Goal: Task Accomplishment & Management: Manage account settings

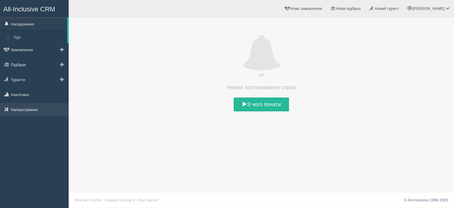
click at [34, 110] on link "Налаштування" at bounding box center [34, 109] width 69 height 13
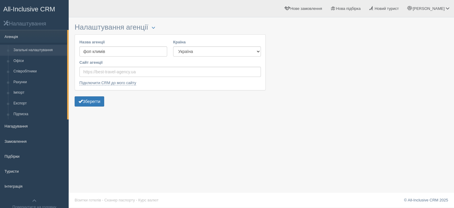
click at [17, 36] on link "Агенція" at bounding box center [33, 36] width 67 height 13
click at [21, 146] on link "Замовлення" at bounding box center [34, 140] width 69 height 13
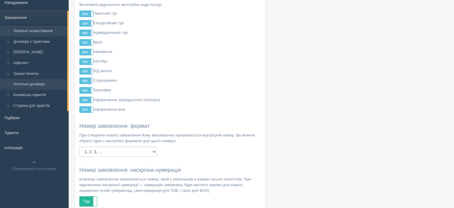
scroll to position [60, 0]
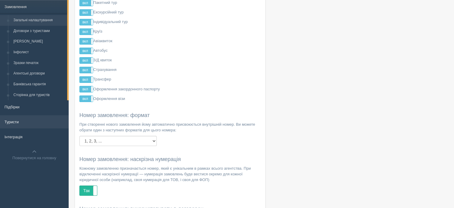
click at [33, 126] on link "Туристи" at bounding box center [34, 121] width 69 height 13
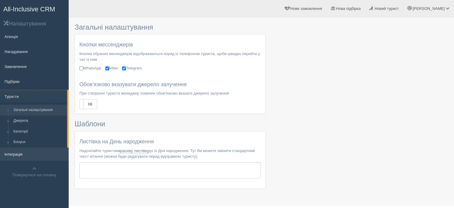
click at [27, 153] on link "Інтеграція" at bounding box center [34, 153] width 69 height 13
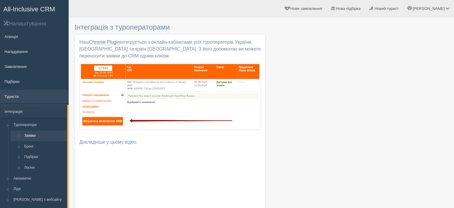
click at [24, 99] on link "Туристи" at bounding box center [34, 96] width 69 height 13
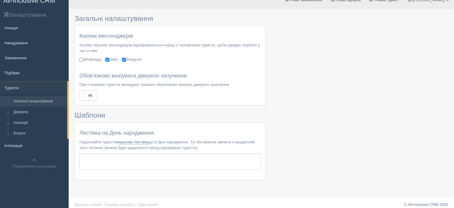
scroll to position [13, 0]
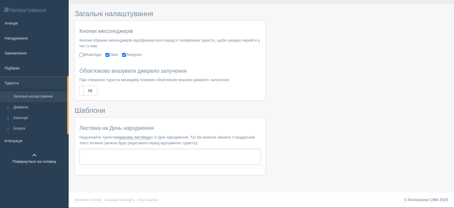
click at [37, 164] on link "Повернутися на головну" at bounding box center [34, 158] width 69 height 19
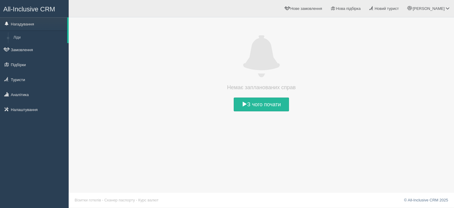
click at [300, 124] on div "Немає запланованих справ З чого почати" at bounding box center [261, 104] width 385 height 208
click at [272, 92] on div "Немає запланованих справ З чого почати" at bounding box center [262, 73] width 374 height 77
click at [278, 108] on link "З чого почати" at bounding box center [261, 104] width 55 height 14
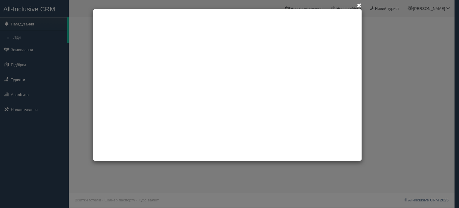
click at [358, 5] on span at bounding box center [358, 5] width 5 height 5
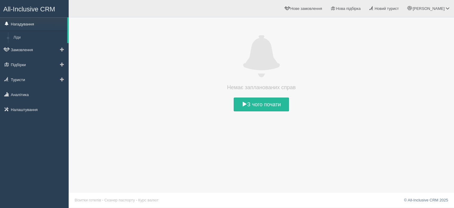
click at [35, 25] on link "Нагадування" at bounding box center [33, 23] width 67 height 13
click at [32, 32] on link "Ліди" at bounding box center [39, 37] width 56 height 11
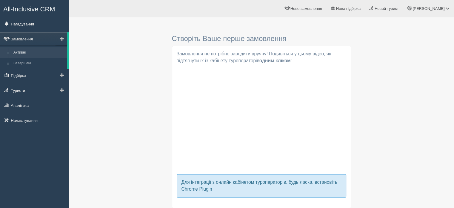
click at [60, 37] on span at bounding box center [62, 38] width 4 height 4
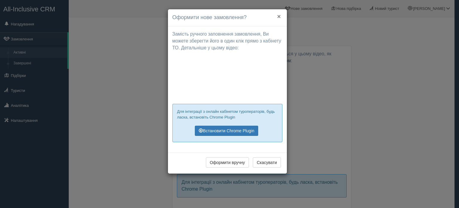
click at [279, 15] on button "×" at bounding box center [279, 16] width 4 height 6
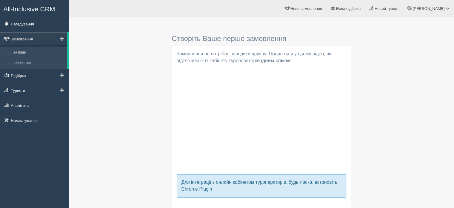
click at [31, 62] on link "Завершені" at bounding box center [39, 63] width 56 height 11
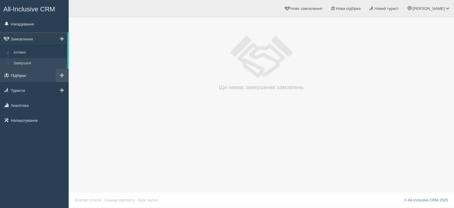
click at [36, 77] on link "Підбірки" at bounding box center [34, 75] width 69 height 13
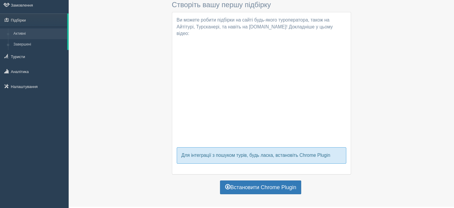
scroll to position [41, 0]
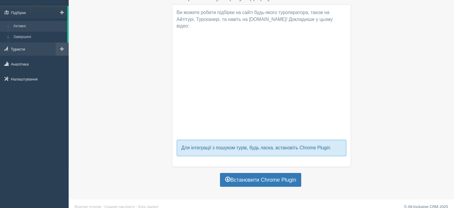
click at [20, 51] on link "Туристи" at bounding box center [34, 48] width 69 height 13
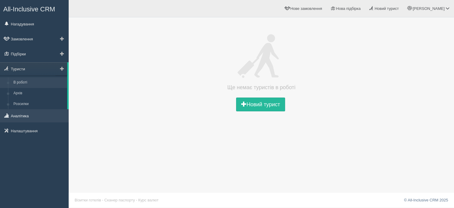
click at [26, 116] on link "Аналітика" at bounding box center [34, 115] width 69 height 13
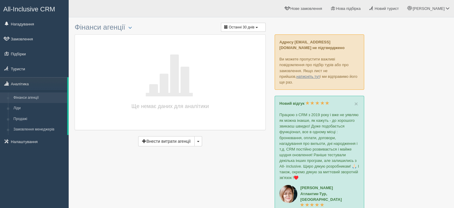
click at [38, 9] on span "All-Inclusive CRM" at bounding box center [29, 8] width 52 height 7
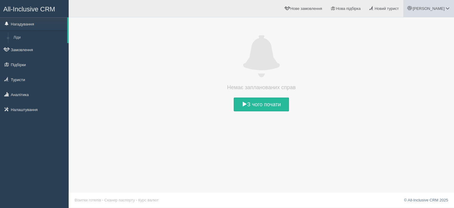
click at [449, 7] on span at bounding box center [448, 8] width 4 height 4
click at [399, 10] on span "Новий турист" at bounding box center [387, 8] width 24 height 4
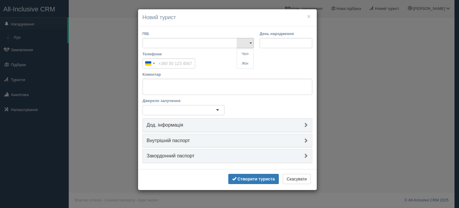
click at [301, 94] on div "ПІБ Чол Жін Чол Жін День народження Телефони Ukraine +380 244 results found Afg…" at bounding box center [227, 97] width 179 height 142
click at [304, 175] on button "Скасувати" at bounding box center [296, 178] width 28 height 10
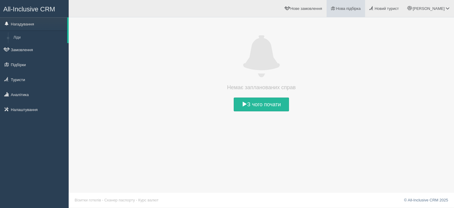
click at [365, 13] on link "Нова підбірка" at bounding box center [346, 8] width 39 height 17
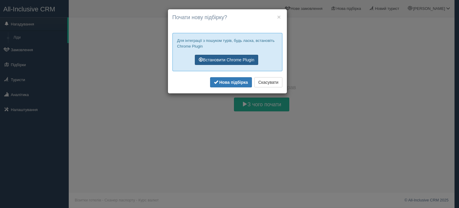
click at [219, 61] on link "Встановити Chrome Plugin" at bounding box center [226, 60] width 63 height 10
click at [275, 14] on h4 "Почати нову підбірку?" at bounding box center [227, 18] width 110 height 8
click at [279, 21] on h4 "Почати нову підбірку?" at bounding box center [227, 18] width 110 height 8
click at [279, 18] on button "×" at bounding box center [279, 17] width 4 height 6
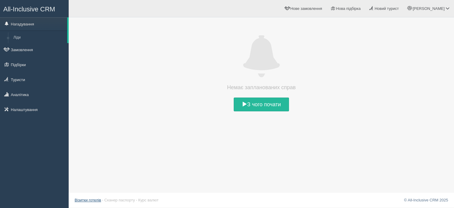
drag, startPoint x: 250, startPoint y: 117, endPoint x: 99, endPoint y: 200, distance: 172.3
click at [99, 200] on div "All-Inclusive CRM Нагадування Ліди Замовлення" at bounding box center [227, 103] width 454 height 207
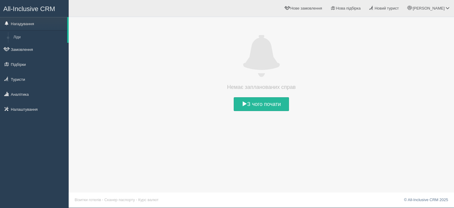
scroll to position [1, 0]
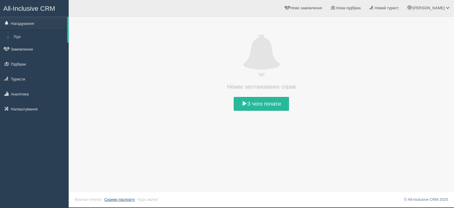
click at [105, 198] on link "Сканер паспорту" at bounding box center [120, 199] width 30 height 4
click at [93, 196] on footer "Візитки готелів · Сканер паспорту · Курс валют © All-Inclusive CRM 2025" at bounding box center [261, 199] width 385 height 15
click at [93, 199] on link "Візитки готелів" at bounding box center [88, 199] width 27 height 4
click at [62, 47] on span at bounding box center [62, 49] width 4 height 4
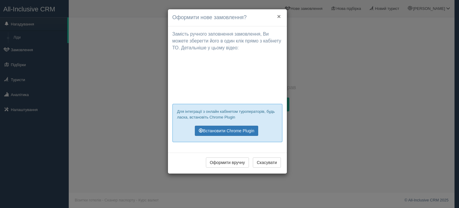
click at [279, 16] on button "×" at bounding box center [279, 16] width 4 height 6
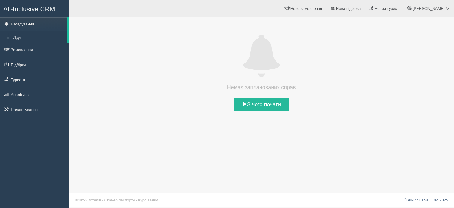
click at [39, 8] on span "All-Inclusive CRM" at bounding box center [29, 8] width 52 height 7
click at [37, 112] on link "Налаштування" at bounding box center [34, 109] width 69 height 13
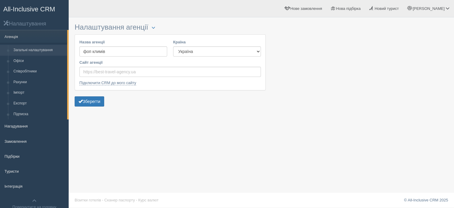
drag, startPoint x: 27, startPoint y: 23, endPoint x: 24, endPoint y: 28, distance: 5.2
click at [27, 23] on h2 "Налаштування" at bounding box center [34, 23] width 69 height 7
click at [20, 182] on link "Інтеграція" at bounding box center [34, 185] width 69 height 13
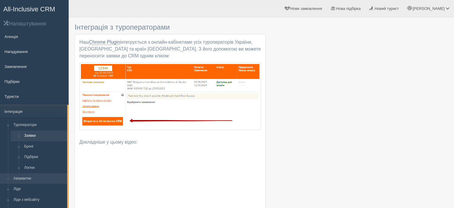
click at [17, 176] on link "Авіаквитки" at bounding box center [39, 178] width 56 height 11
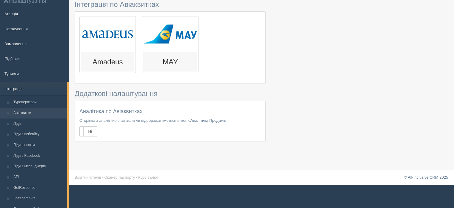
scroll to position [60, 0]
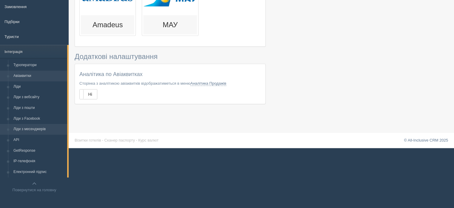
click at [28, 125] on link "Ліди з месенджерів" at bounding box center [39, 129] width 56 height 11
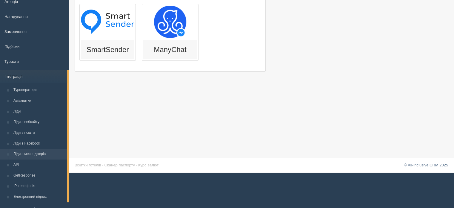
scroll to position [60, 0]
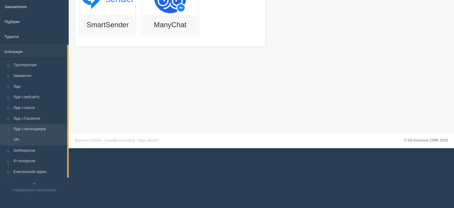
click at [34, 138] on link "API" at bounding box center [39, 139] width 56 height 11
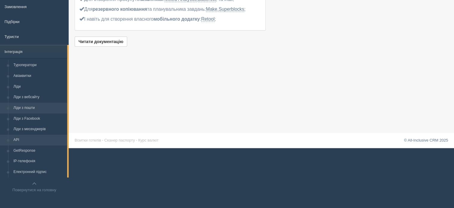
scroll to position [60, 0]
click at [30, 117] on link "Ліди з Facebook" at bounding box center [39, 118] width 56 height 11
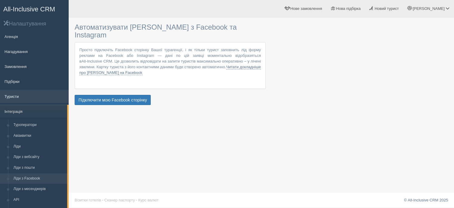
click at [24, 90] on link "Туристи" at bounding box center [34, 96] width 69 height 13
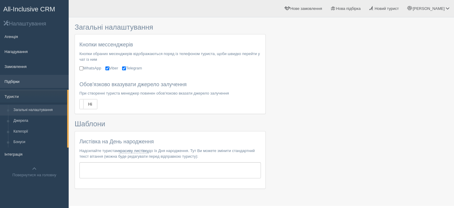
click at [16, 79] on link "Підбірки" at bounding box center [34, 81] width 69 height 13
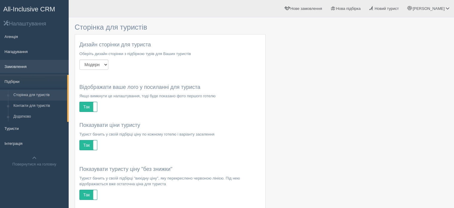
click at [13, 66] on link "Замовлення" at bounding box center [34, 66] width 69 height 13
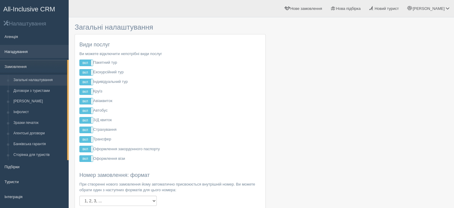
click at [17, 50] on link "Нагадування" at bounding box center [34, 51] width 69 height 13
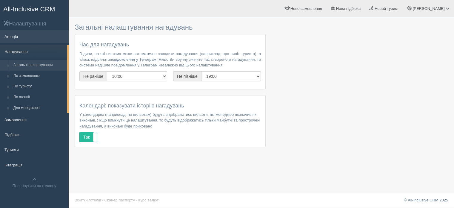
click at [17, 39] on link "Агенція" at bounding box center [34, 36] width 69 height 13
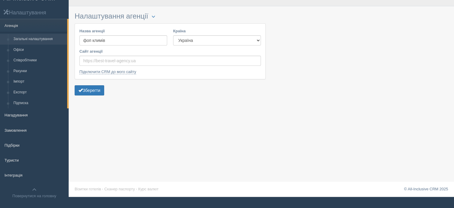
scroll to position [17, 0]
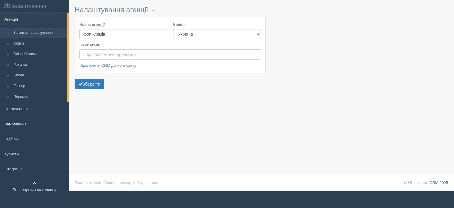
click at [29, 180] on link "Повернутися на головну" at bounding box center [34, 186] width 69 height 19
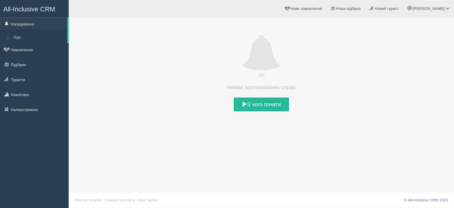
scroll to position [1, 0]
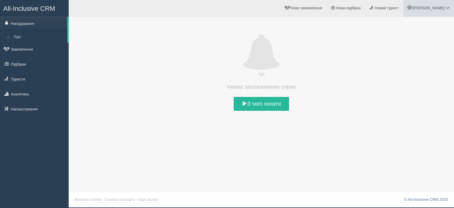
click at [438, 5] on link "[PERSON_NAME]" at bounding box center [428, 7] width 51 height 17
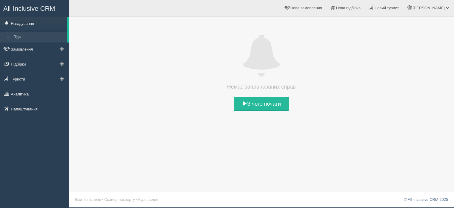
click at [10, 38] on li "Ліди" at bounding box center [33, 37] width 67 height 11
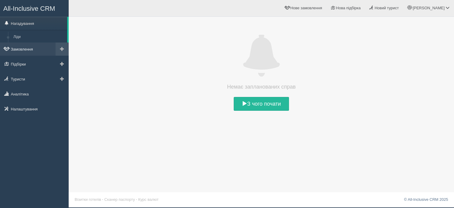
click at [18, 49] on link "Замовлення" at bounding box center [34, 48] width 69 height 13
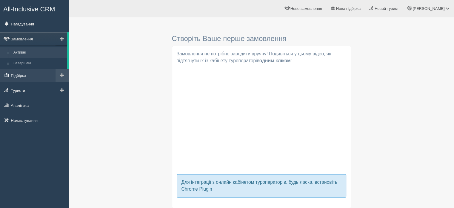
click at [28, 79] on link "Підбірки" at bounding box center [34, 75] width 69 height 13
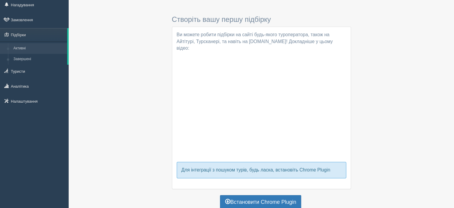
scroll to position [41, 0]
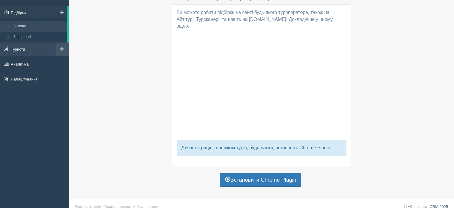
click at [25, 51] on link "Туристи" at bounding box center [34, 48] width 69 height 13
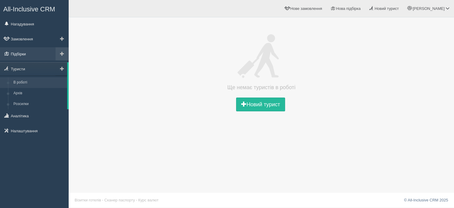
scroll to position [1, 0]
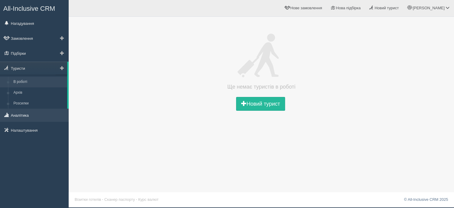
click at [33, 117] on link "Аналітика" at bounding box center [34, 114] width 69 height 13
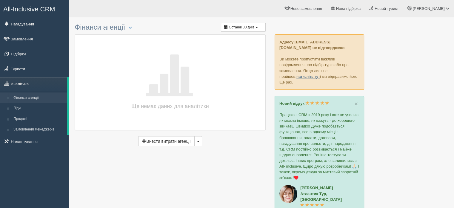
click at [296, 76] on link "натисніть тут" at bounding box center [308, 76] width 24 height 4
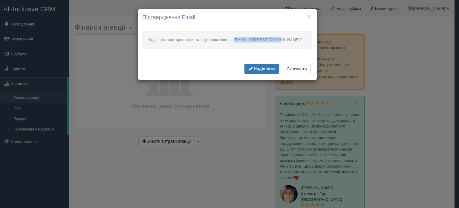
drag, startPoint x: 233, startPoint y: 39, endPoint x: 280, endPoint y: 38, distance: 46.9
click at [280, 38] on p "Надіслати повторного листа-підтвердження на vkhor3005@gmail.com?" at bounding box center [227, 40] width 170 height 18
copy p "vkhor3005@gmail.com?"
click at [240, 41] on p "Надіслати повторного листа-підтвердження на vkhor3005@gmail.com?" at bounding box center [227, 40] width 170 height 18
click at [238, 39] on p "Надіслати повторного листа-підтвердження на vkhor3005@gmail.com?" at bounding box center [227, 40] width 170 height 18
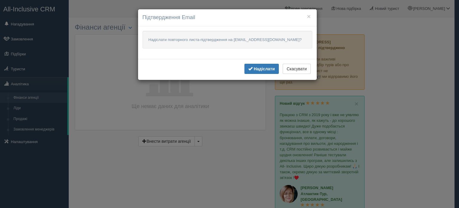
click at [222, 44] on p "Надіслати повторного листа-підтвердження на vkhor3005@gmail.com?" at bounding box center [227, 40] width 170 height 18
click at [198, 40] on p "Надіслати повторного листа-підтвердження на vkhor3005@gmail.com?" at bounding box center [227, 40] width 170 height 18
click at [225, 41] on p "Надіслати повторного листа-підтвердження на vkhor3005@gmail.com?" at bounding box center [227, 40] width 170 height 18
click at [285, 67] on button "Скасувати" at bounding box center [296, 69] width 28 height 10
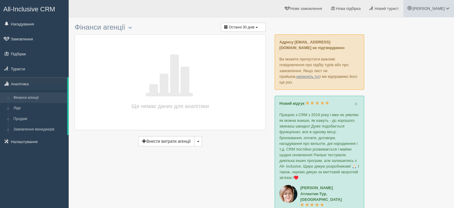
click at [442, 7] on span "[PERSON_NAME]" at bounding box center [429, 8] width 32 height 4
click at [411, 25] on span "Мій профіль" at bounding box center [412, 26] width 22 height 4
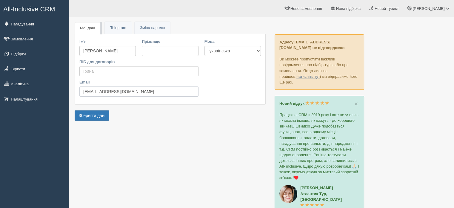
click at [84, 92] on input "vkhor3005@gmail.com" at bounding box center [138, 91] width 119 height 10
type input "vikhor3005@gmail.com"
click at [99, 118] on button "Зберегти дані" at bounding box center [92, 115] width 35 height 10
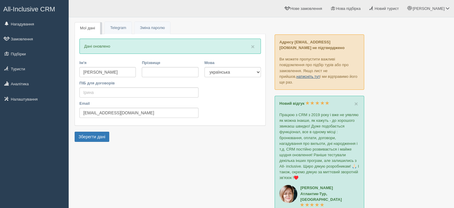
click at [298, 76] on link "натисніть тут" at bounding box center [308, 76] width 24 height 4
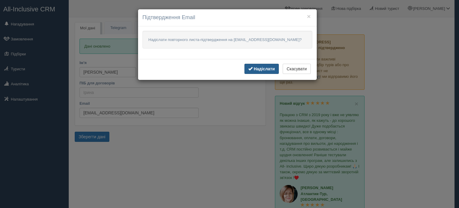
click at [256, 70] on b "Надіслати" at bounding box center [263, 68] width 21 height 5
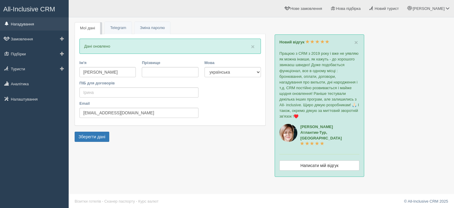
click at [30, 22] on link "Нагадування" at bounding box center [34, 23] width 69 height 13
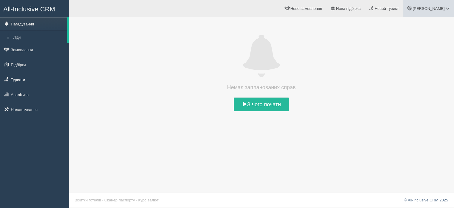
click at [434, 7] on link "[PERSON_NAME]" at bounding box center [428, 8] width 51 height 17
click at [411, 77] on link "Вихід" at bounding box center [421, 77] width 65 height 13
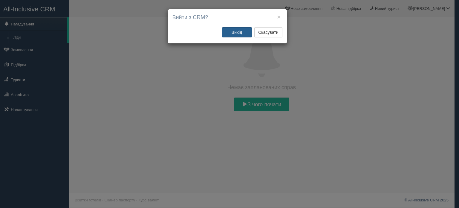
click at [235, 33] on button "Вихід" at bounding box center [237, 32] width 30 height 10
